Goal: Navigation & Orientation: Understand site structure

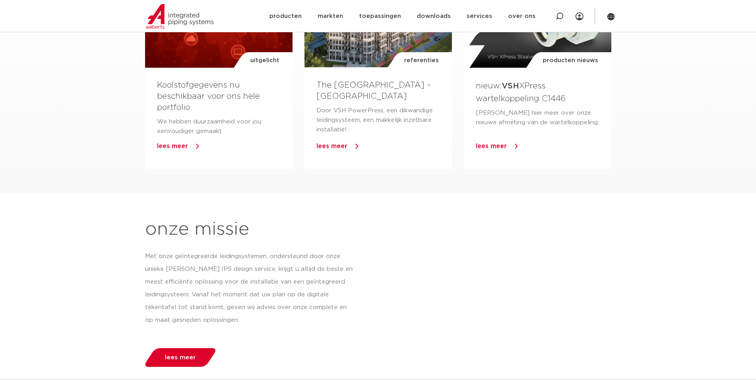
scroll to position [335, 0]
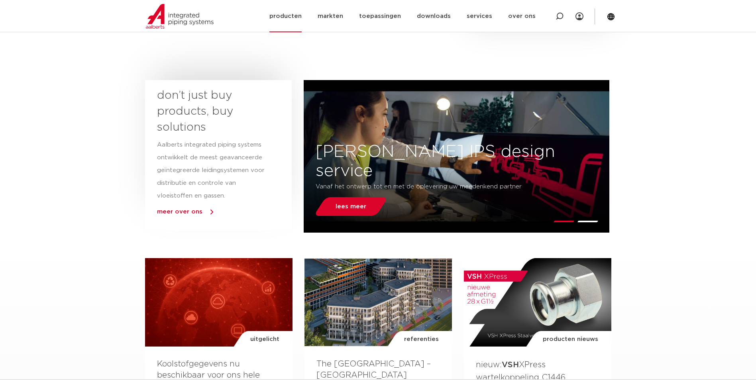
click at [297, 14] on link "producten" at bounding box center [285, 16] width 32 height 32
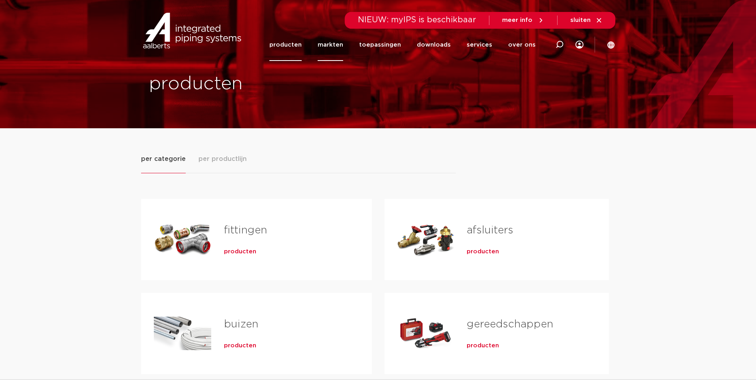
click at [339, 45] on link "markten" at bounding box center [329, 45] width 25 height 32
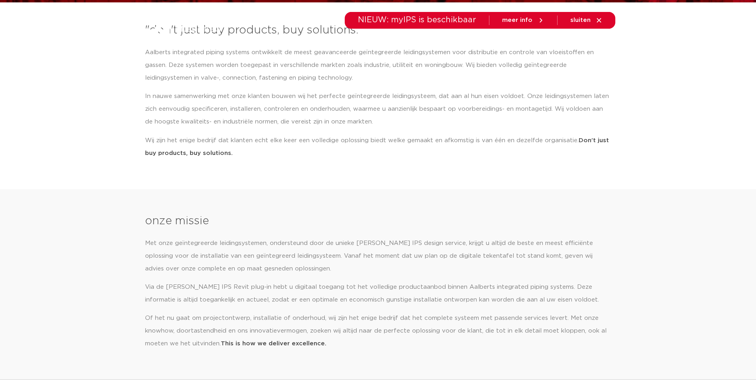
scroll to position [14, 0]
